Goal: Check status: Check status

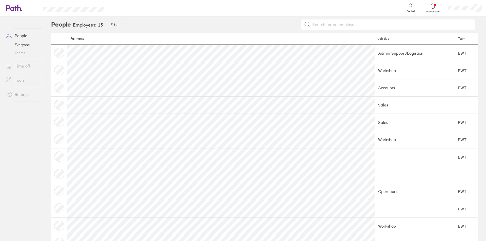
click at [12, 7] on icon at bounding box center [11, 8] width 11 height 6
